Goal: Task Accomplishment & Management: Use online tool/utility

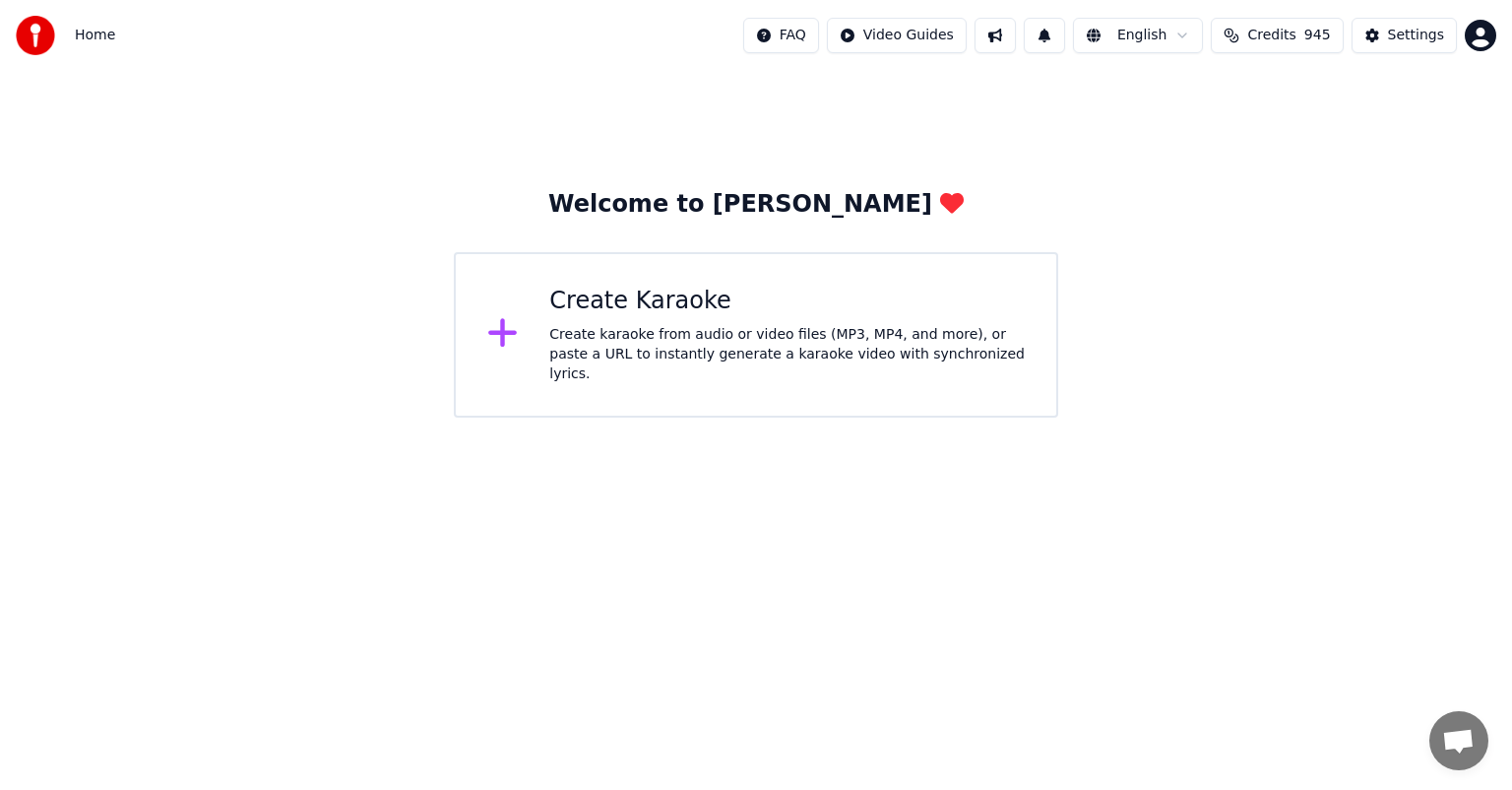
click at [664, 323] on div "Create Karaoke Create karaoke from audio or video files (MP3, MP4, and more), o…" at bounding box center [787, 334] width 475 height 99
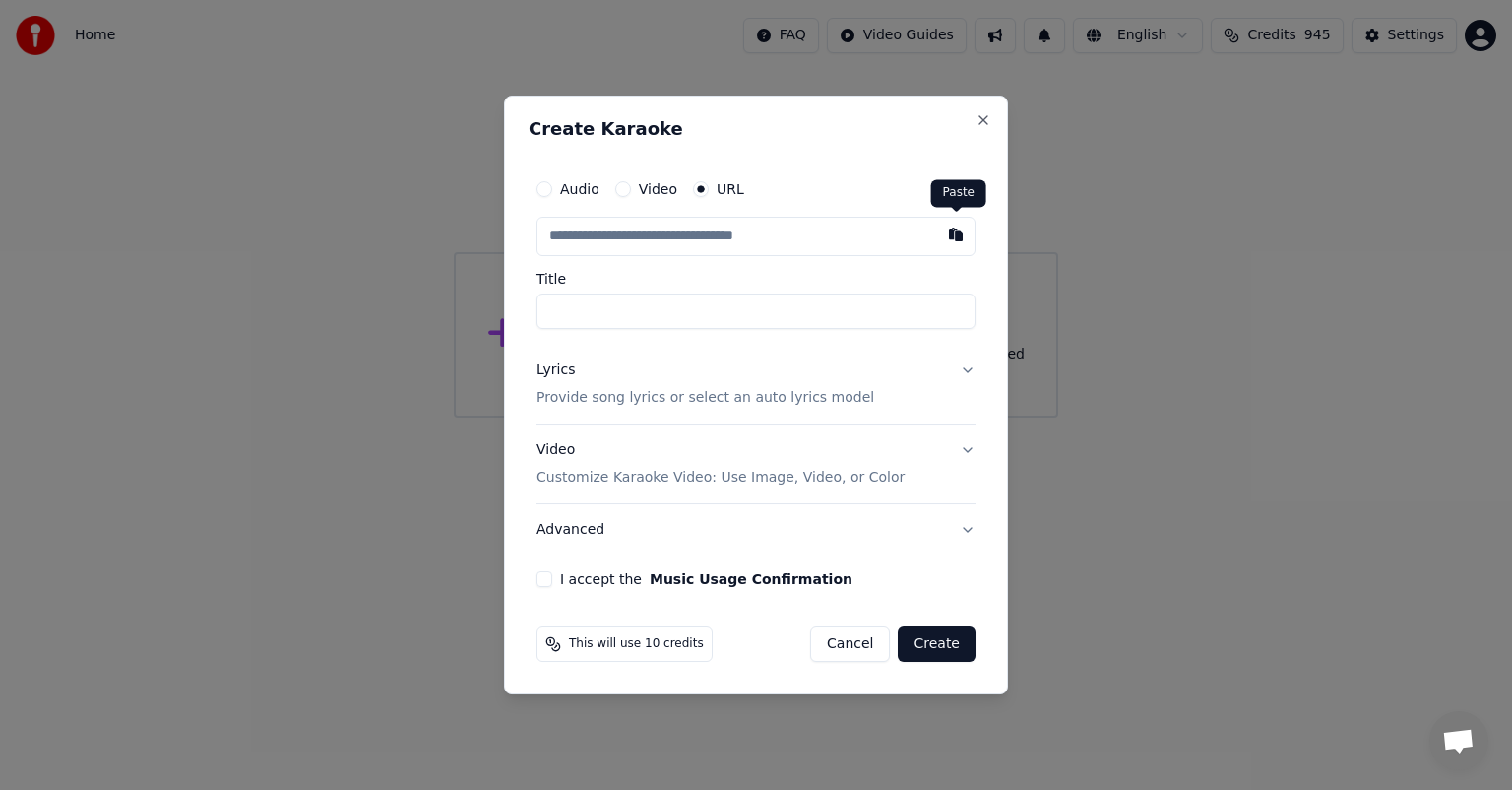
click at [957, 236] on button "button" at bounding box center [956, 235] width 40 height 36
type input "**********"
click at [545, 587] on div "**********" at bounding box center [755, 377] width 455 height 433
click at [541, 578] on button "I accept the Music Usage Confirmation" at bounding box center [544, 579] width 16 height 16
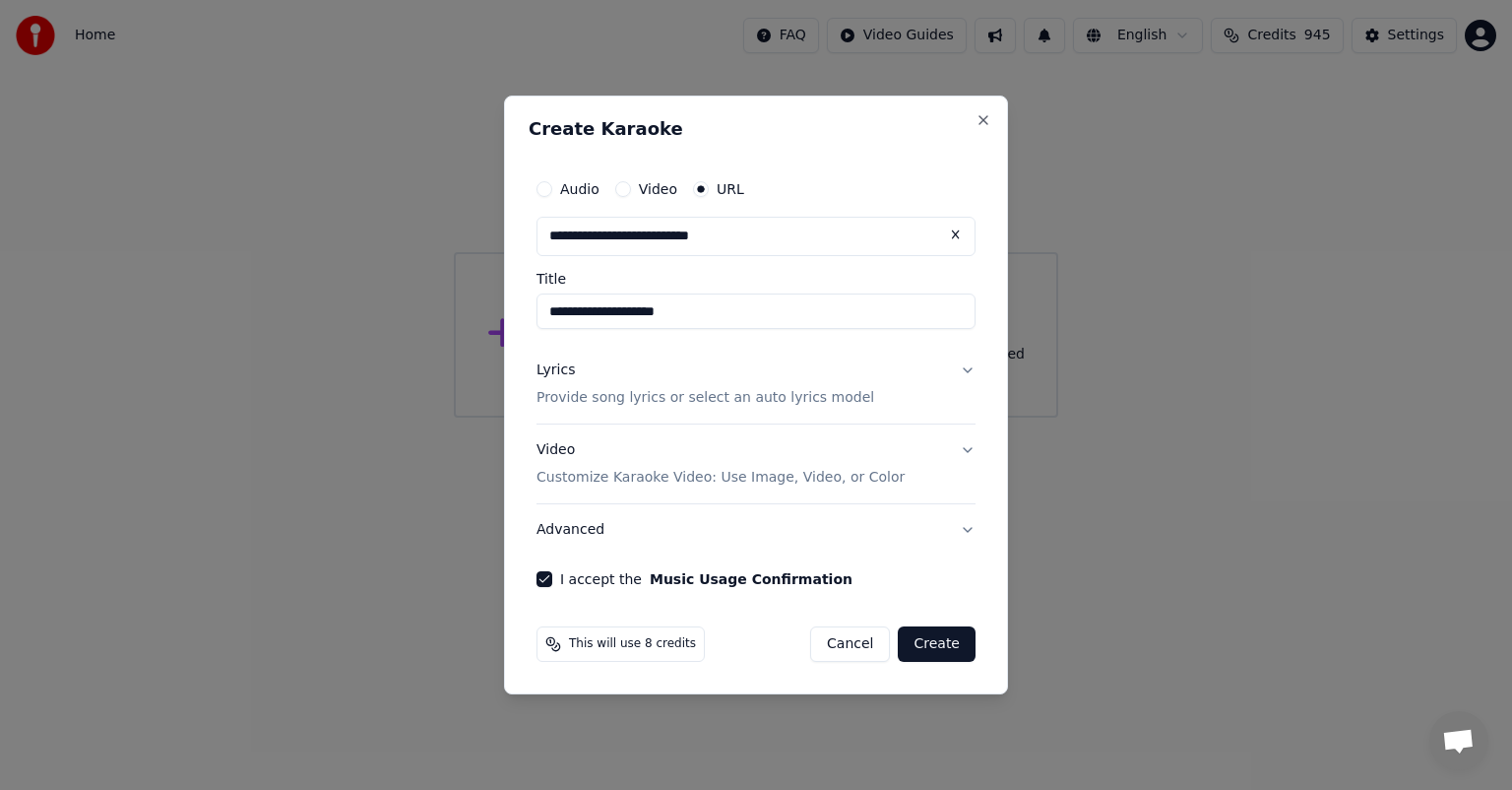
click at [940, 642] on button "Create" at bounding box center [937, 644] width 78 height 36
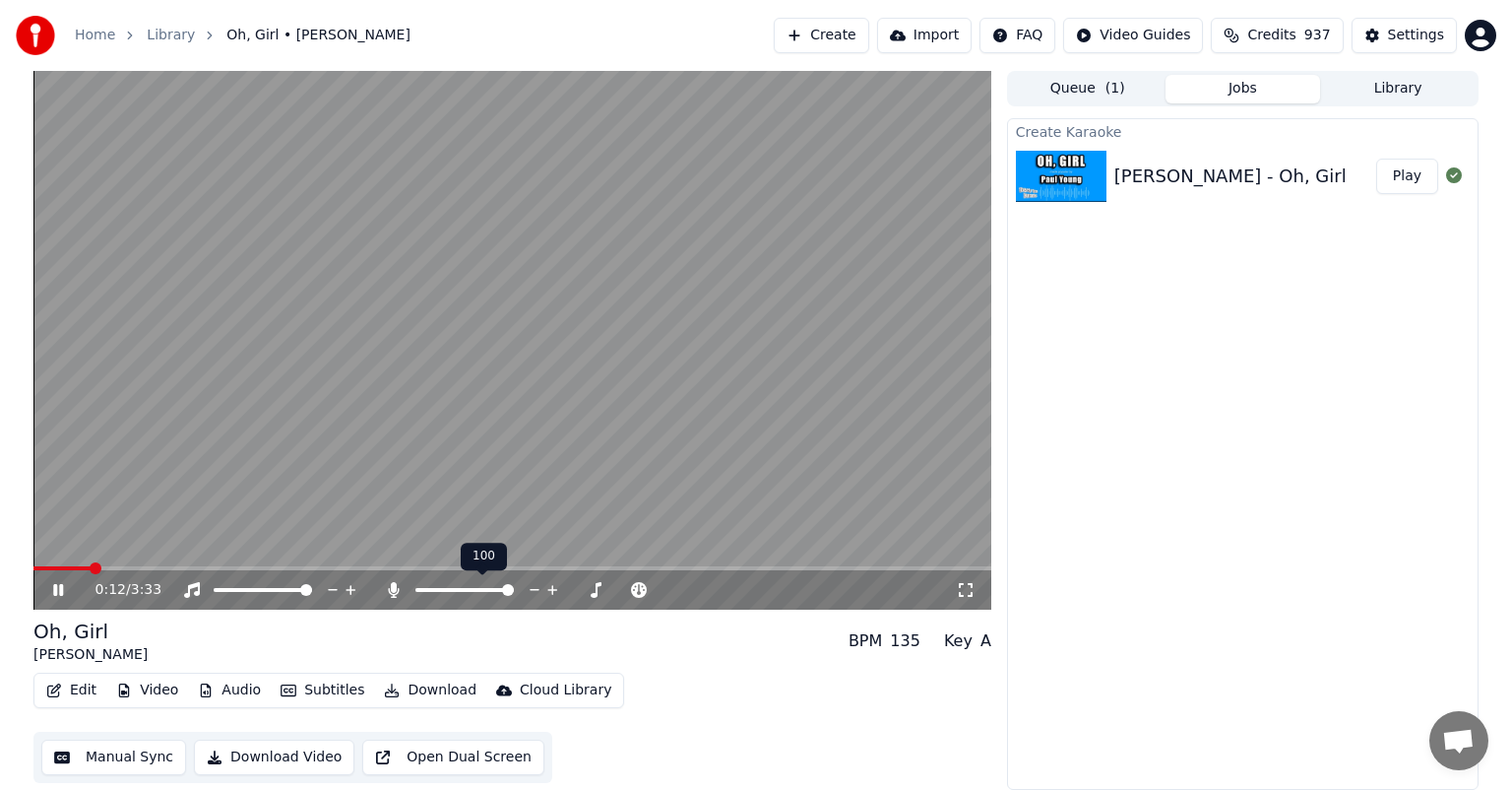
click at [514, 596] on span at bounding box center [508, 590] width 12 height 12
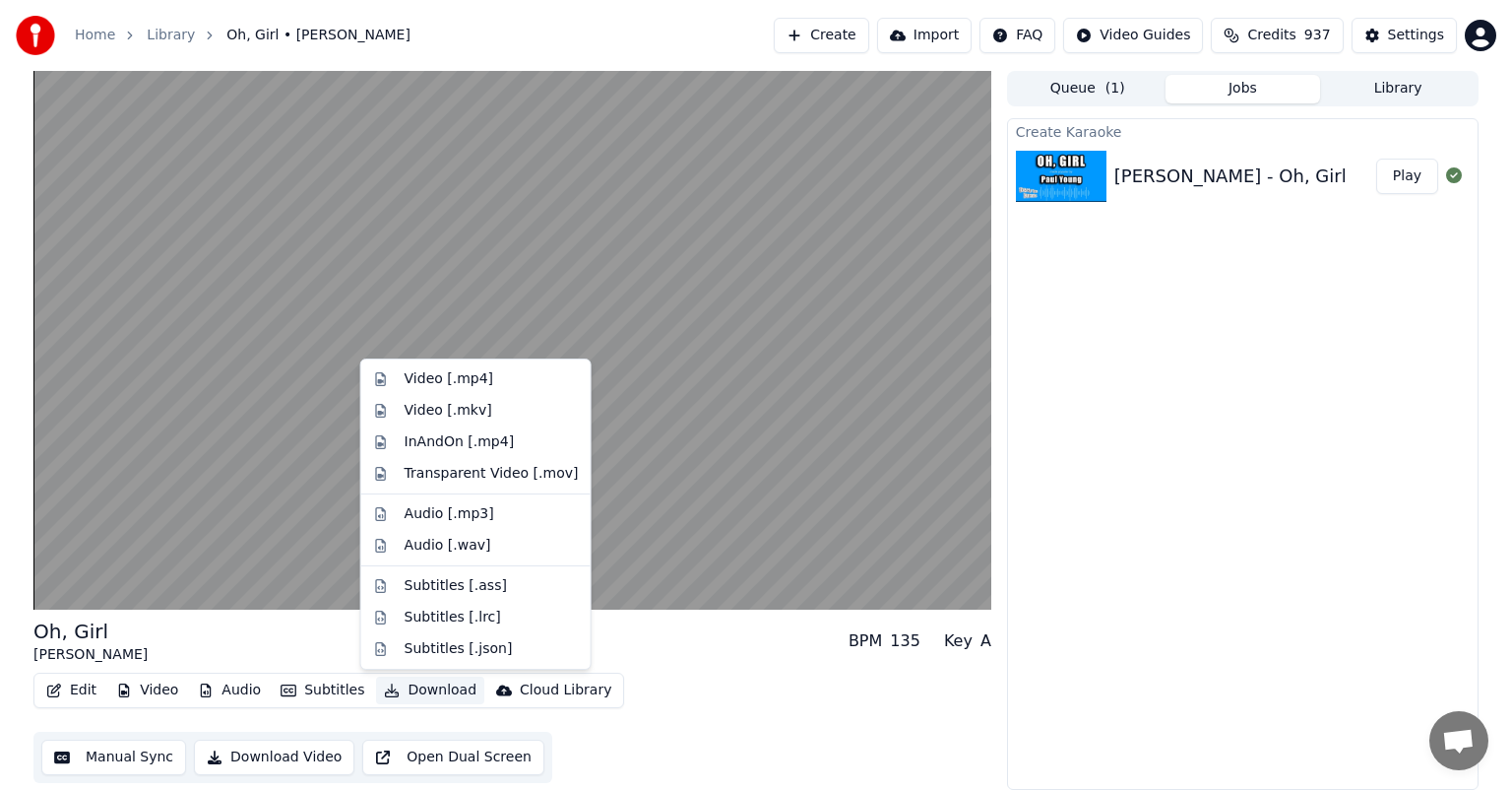
click at [422, 693] on button "Download" at bounding box center [430, 691] width 108 height 28
click at [453, 510] on div "Audio [.mp3]" at bounding box center [450, 514] width 90 height 20
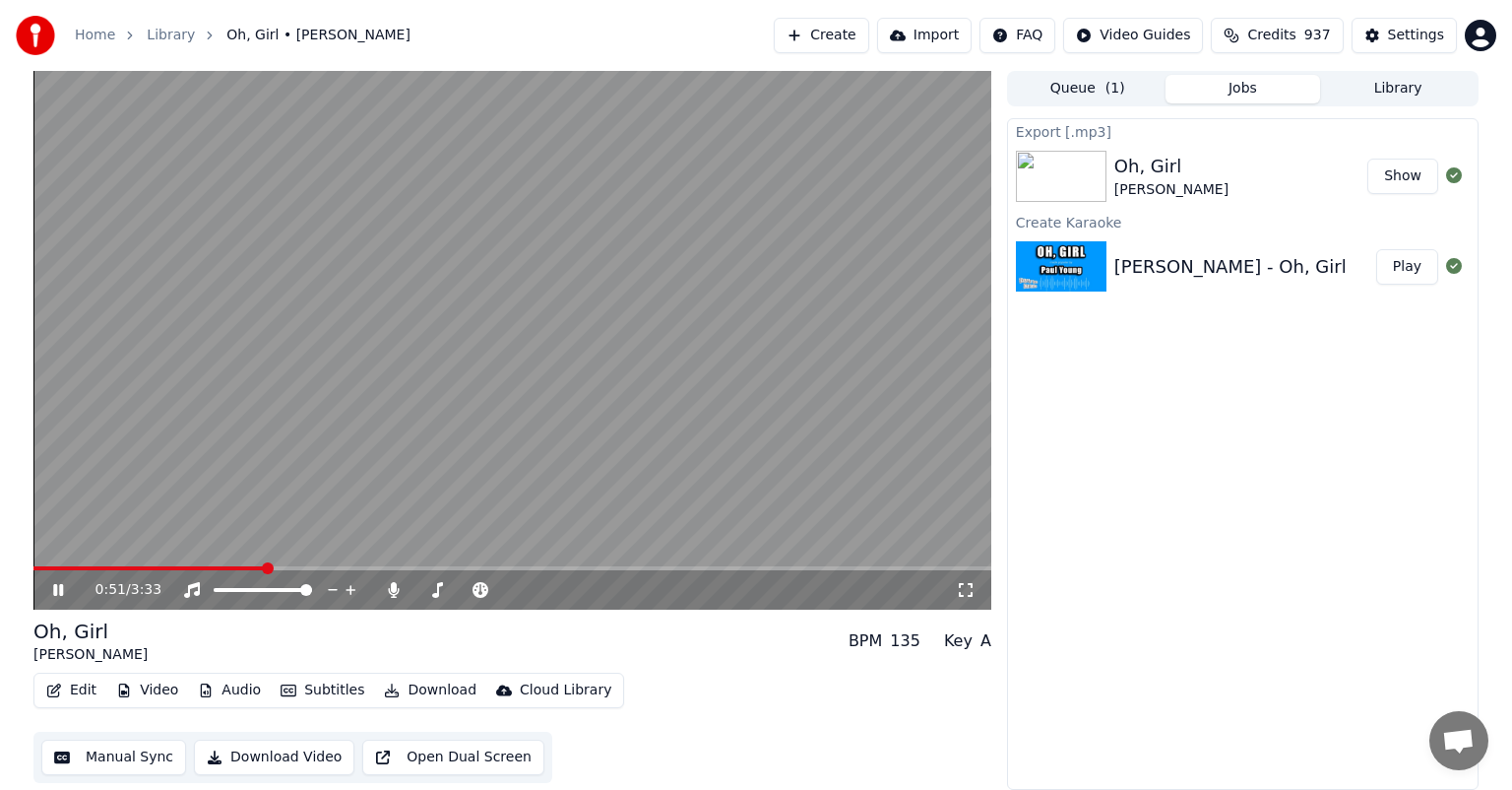
click at [1414, 181] on button "Show" at bounding box center [1403, 176] width 71 height 36
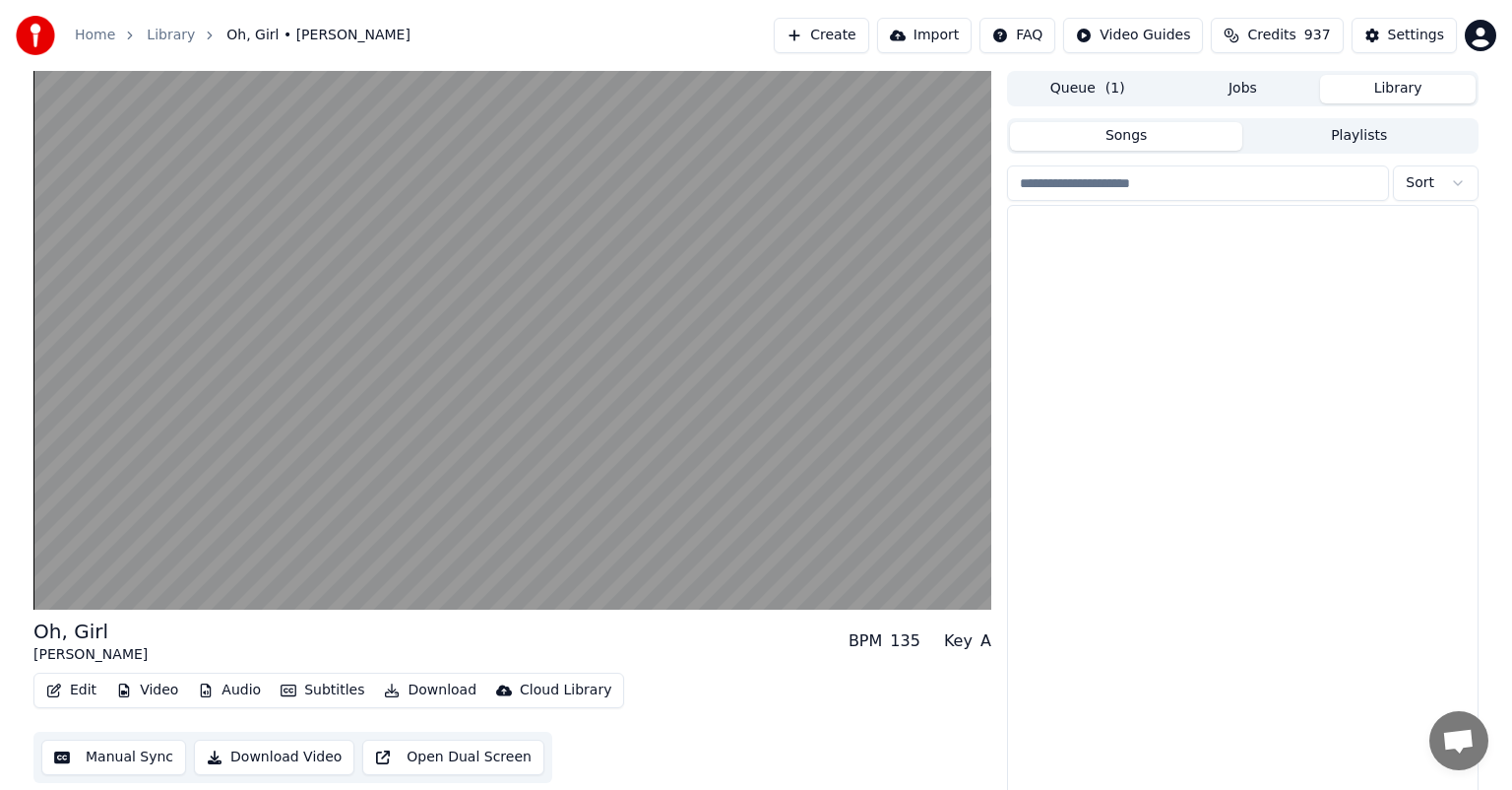
click at [1390, 88] on button "Library" at bounding box center [1398, 89] width 155 height 29
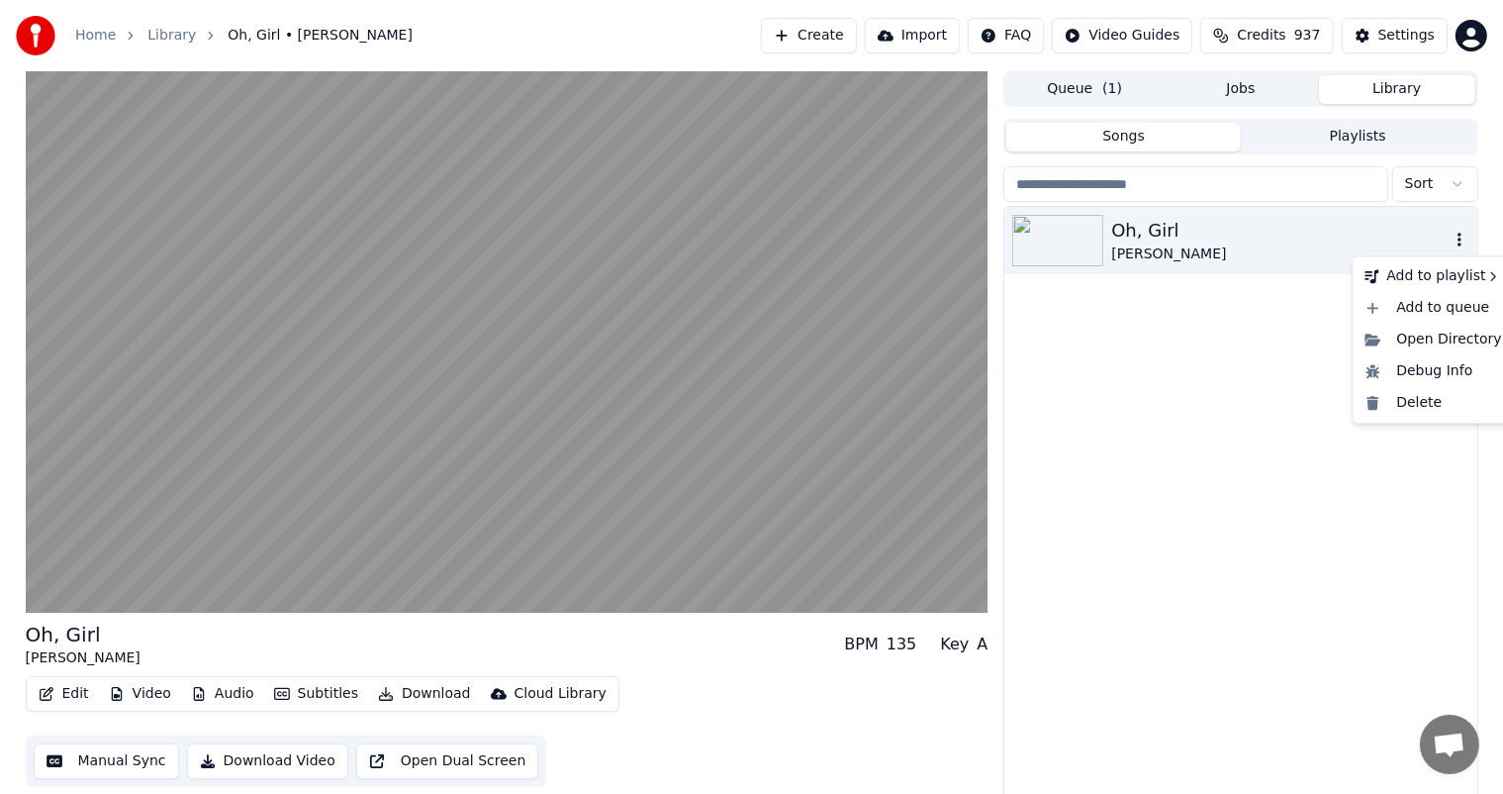
click at [1462, 234] on icon "button" at bounding box center [1460, 240] width 20 height 16
click at [1405, 405] on div "Delete" at bounding box center [1433, 403] width 152 height 32
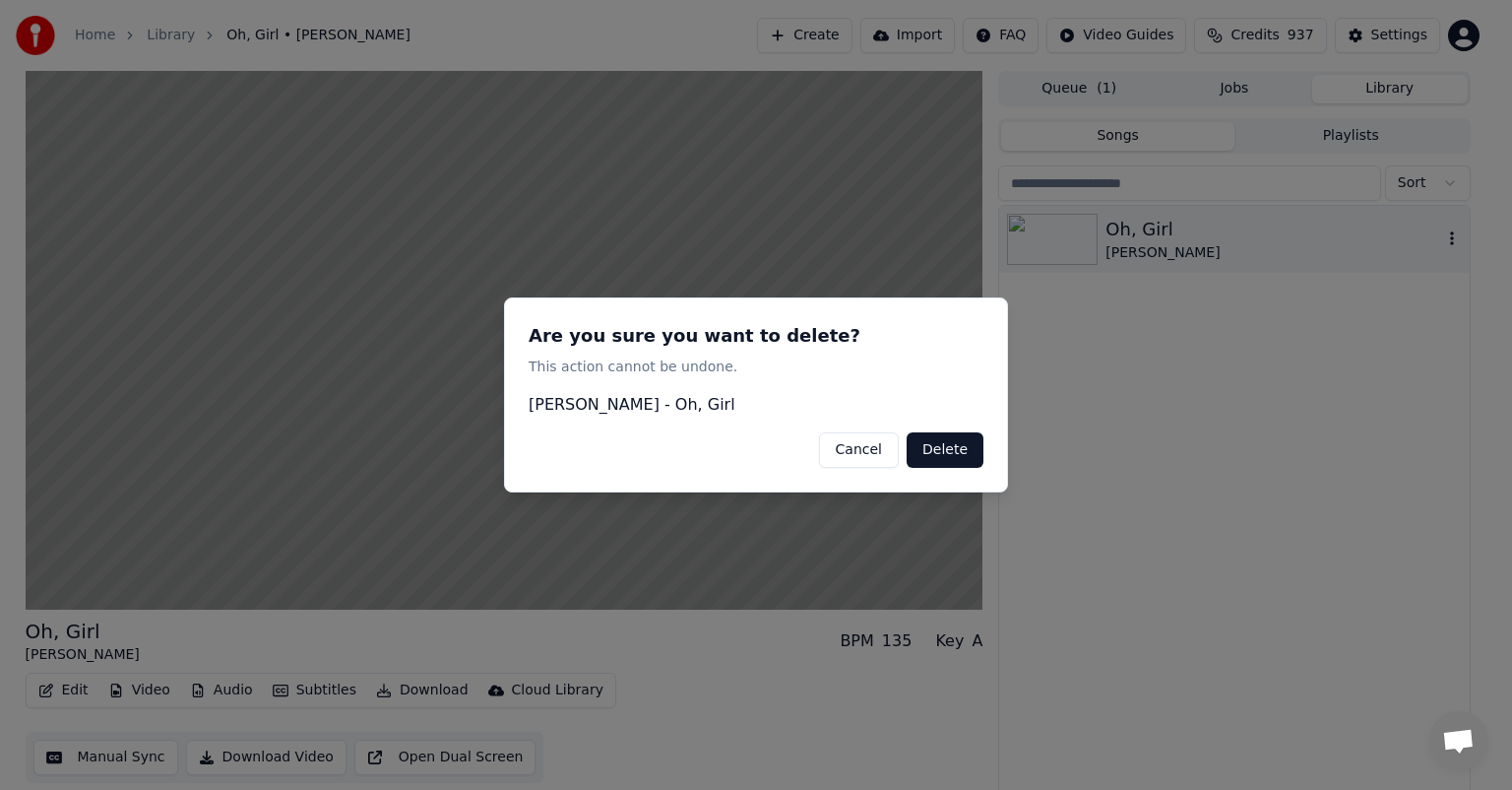
click at [947, 455] on button "Delete" at bounding box center [944, 450] width 77 height 36
